Goal: Information Seeking & Learning: Find specific fact

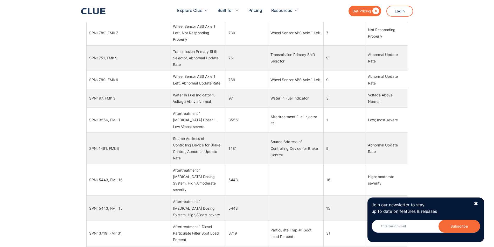
scroll to position [104, 0]
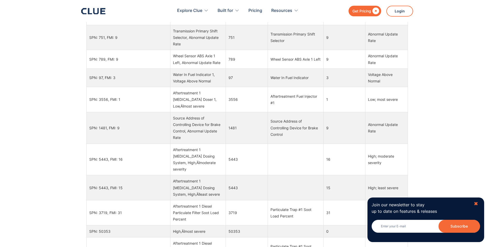
click at [475, 205] on div "✖" at bounding box center [476, 204] width 4 height 6
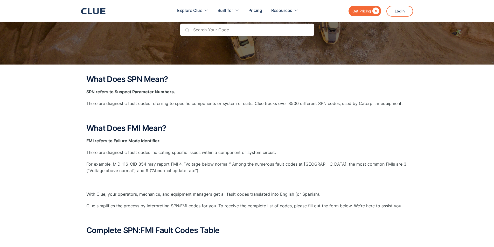
scroll to position [0, 0]
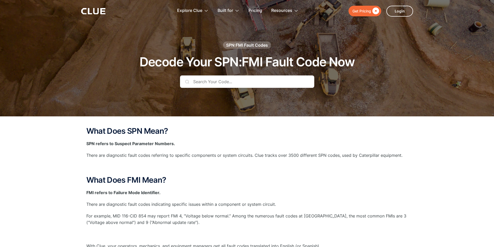
click at [247, 73] on div "SPN:FMI Fault Codes Decode Your SPN:FMI Fault Code Now" at bounding box center [247, 68] width 306 height 54
click at [247, 75] on input "text" at bounding box center [247, 81] width 134 height 12
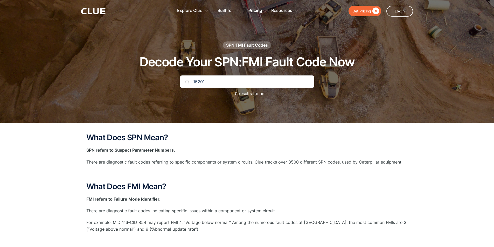
type input "15201"
click at [185, 82] on img at bounding box center [187, 82] width 4 height 4
click at [230, 82] on input "15201" at bounding box center [247, 81] width 134 height 12
drag, startPoint x: 230, startPoint y: 82, endPoint x: 120, endPoint y: 81, distance: 110.2
click at [120, 81] on div "SPN:FMI Fault Codes Decode Your SPN:FMI Fault Code Now 15201 0 results found" at bounding box center [247, 71] width 306 height 61
